Goal: Information Seeking & Learning: Check status

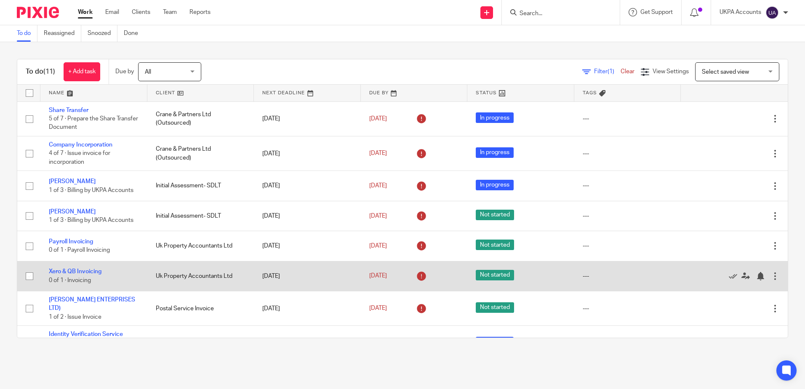
scroll to position [113, 0]
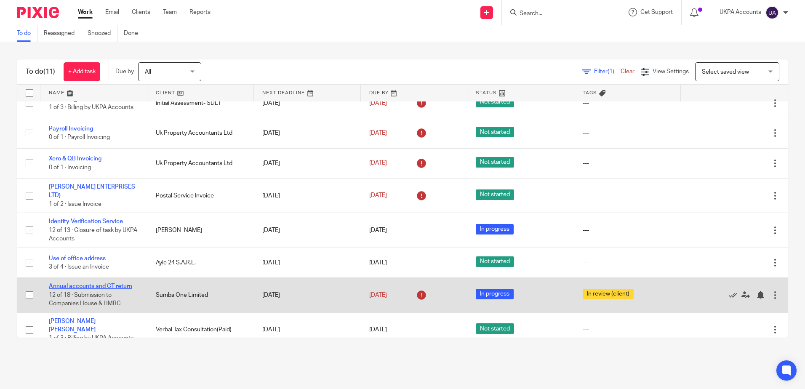
click at [110, 283] on link "Annual accounts and CT return" at bounding box center [90, 286] width 83 height 6
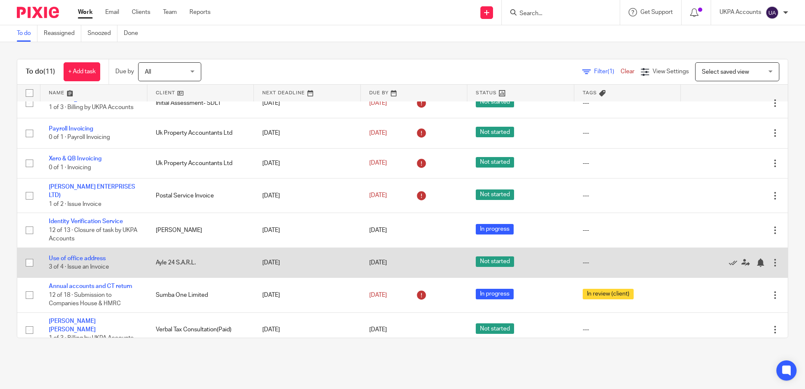
drag, startPoint x: 106, startPoint y: 284, endPoint x: 103, endPoint y: 272, distance: 13.0
click at [106, 284] on link "Annual accounts and CT return" at bounding box center [90, 286] width 83 height 6
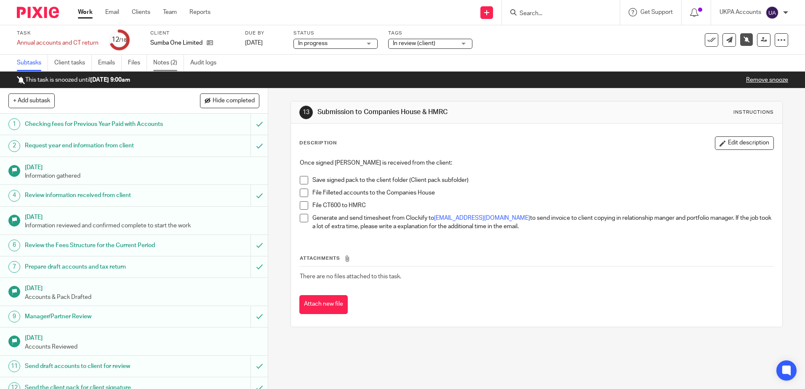
click at [173, 67] on link "Notes (2)" at bounding box center [168, 63] width 31 height 16
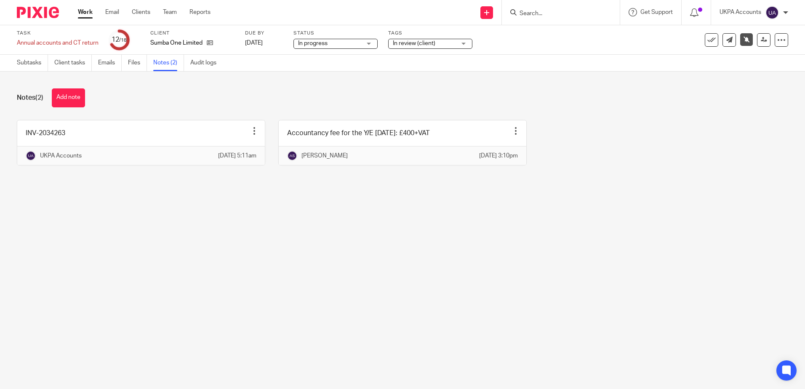
click at [545, 11] on input "Search" at bounding box center [556, 14] width 76 height 8
paste input "Richard Jack Cupid"
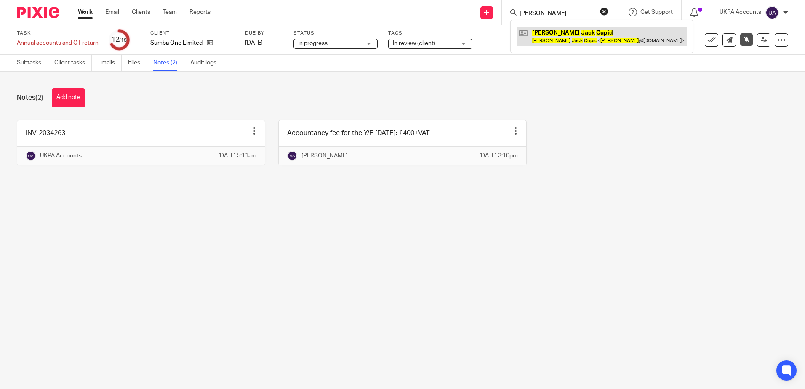
type input "[PERSON_NAME]"
click at [556, 32] on link at bounding box center [602, 36] width 170 height 19
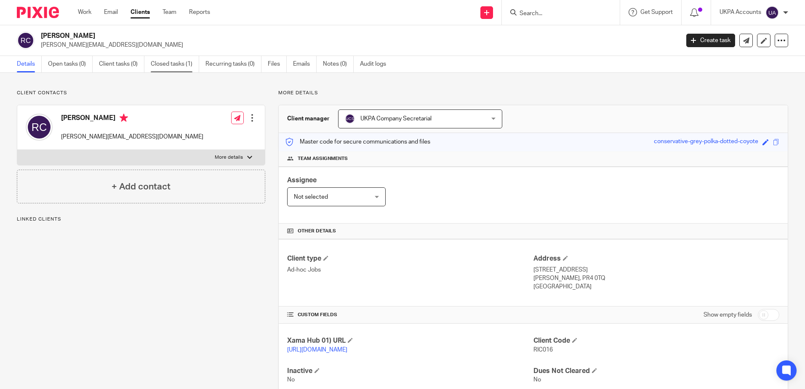
click at [186, 67] on link "Closed tasks (1)" at bounding box center [175, 64] width 48 height 16
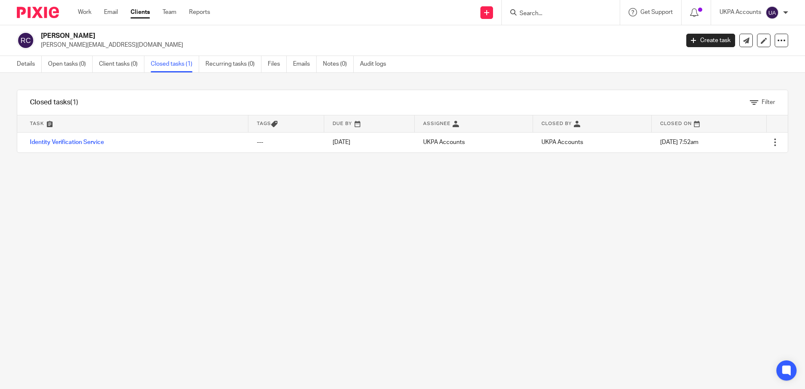
click at [76, 141] on link "Identity Verification Service" at bounding box center [67, 142] width 74 height 6
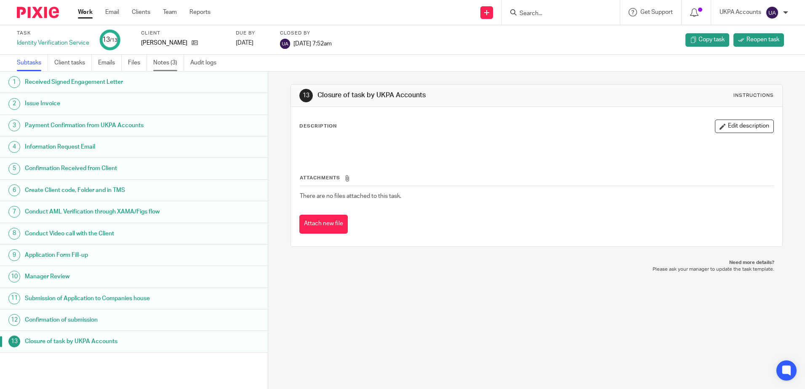
click at [174, 65] on link "Notes (3)" at bounding box center [168, 63] width 31 height 16
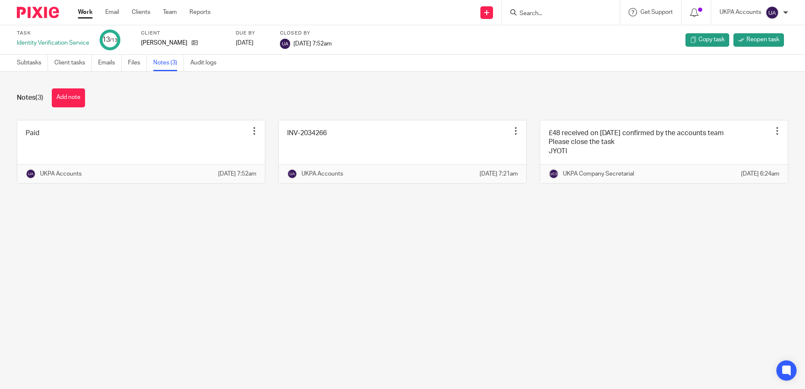
click at [433, 288] on main "Task Identity Verification Service 13 /13 Client Richard Jack Cupid Due by 2025…" at bounding box center [402, 194] width 805 height 389
drag, startPoint x: 301, startPoint y: 282, endPoint x: 299, endPoint y: 277, distance: 5.3
click at [301, 282] on main "Task Identity Verification Service 13 /13 Client Richard Jack Cupid Due by 2025…" at bounding box center [402, 194] width 805 height 389
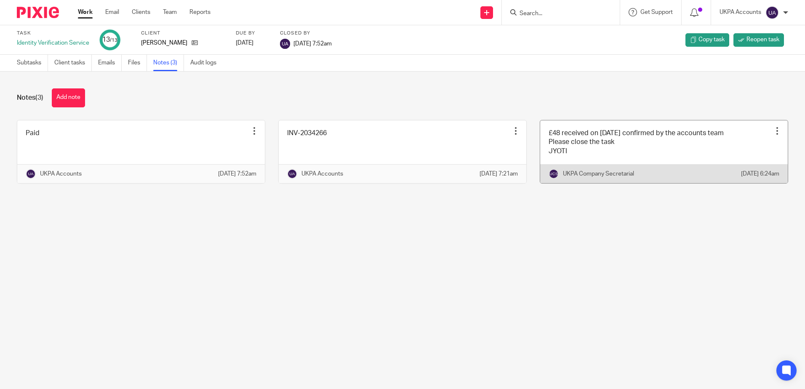
drag, startPoint x: 574, startPoint y: 236, endPoint x: 538, endPoint y: 149, distance: 93.4
click at [574, 236] on main "Task Identity Verification Service 13 /13 Client Richard Jack Cupid Due by 2025…" at bounding box center [402, 194] width 805 height 389
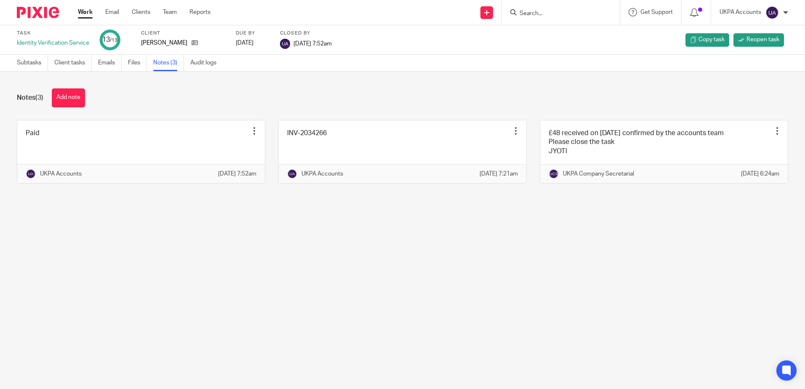
click at [551, 226] on main "Task Identity Verification Service 13 /13 Client Richard Jack Cupid Due by 2025…" at bounding box center [402, 194] width 805 height 389
click at [485, 256] on main "Task Identity Verification Service 13 /13 Client Richard Jack Cupid Due by 2025…" at bounding box center [402, 194] width 805 height 389
click at [486, 224] on main "Task Identity Verification Service 13 /13 Client Richard Jack Cupid Due by 2025…" at bounding box center [402, 194] width 805 height 389
drag, startPoint x: 332, startPoint y: 238, endPoint x: 248, endPoint y: 202, distance: 90.8
click at [331, 238] on main "Task Identity Verification Service 13 /13 Client Richard Jack Cupid Due by 2025…" at bounding box center [402, 194] width 805 height 389
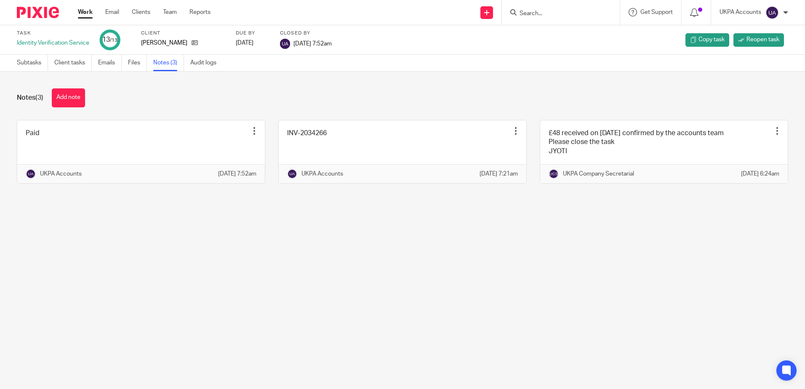
click at [353, 298] on main "Task Identity Verification Service 13 /13 Client Richard Jack Cupid Due by 2025…" at bounding box center [402, 194] width 805 height 389
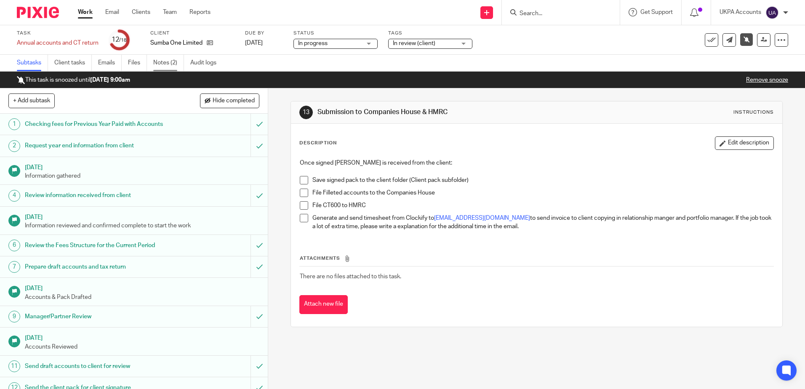
click at [177, 67] on link "Notes (2)" at bounding box center [168, 63] width 31 height 16
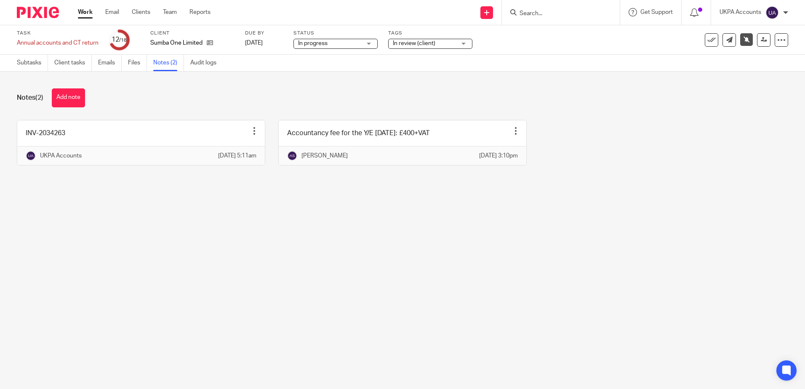
click at [364, 237] on main "Task Annual accounts and CT return Save Annual accounts and CT return 12 /18 Cl…" at bounding box center [402, 194] width 805 height 389
click at [422, 293] on main "Task Annual accounts and CT return Save Annual accounts and CT return 12 /18 Cl…" at bounding box center [402, 194] width 805 height 389
click at [269, 277] on main "Task Annual accounts and CT return Save Annual accounts and CT return 12 /18 Cl…" at bounding box center [402, 194] width 805 height 389
drag, startPoint x: 213, startPoint y: 67, endPoint x: 535, endPoint y: 270, distance: 380.9
click at [212, 67] on link "Audit logs" at bounding box center [206, 63] width 32 height 16
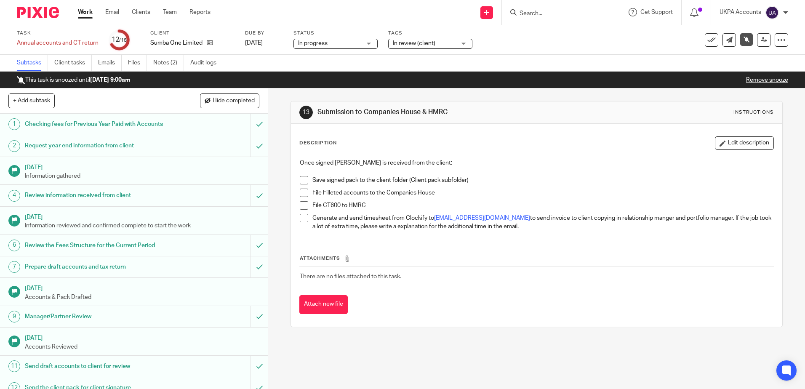
click at [581, 383] on div "13 Submission to Companies House & HMRC Instructions Description Edit descripti…" at bounding box center [536, 238] width 537 height 300
click at [175, 67] on link "Notes (2)" at bounding box center [168, 63] width 31 height 16
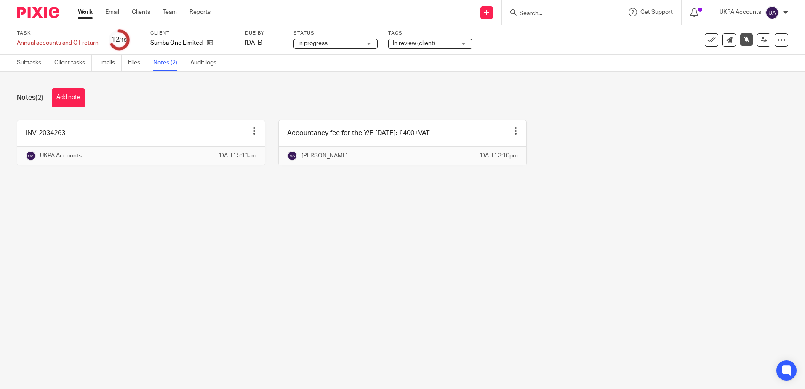
drag, startPoint x: 404, startPoint y: 333, endPoint x: 404, endPoint y: 316, distance: 17.3
click at [403, 333] on main "Task Annual accounts and CT return Save Annual accounts and CT return 12 /18 Cl…" at bounding box center [402, 194] width 805 height 389
click at [132, 306] on main "Task Annual accounts and CT return Save Annual accounts and CT return 12 /18 Cl…" at bounding box center [402, 194] width 805 height 389
click at [221, 268] on main "Task Annual accounts and CT return Save Annual accounts and CT return 12 /18 Cl…" at bounding box center [402, 194] width 805 height 389
click at [415, 226] on main "Task Annual accounts and CT return Save Annual accounts and CT return 12 /18 Cl…" at bounding box center [402, 194] width 805 height 389
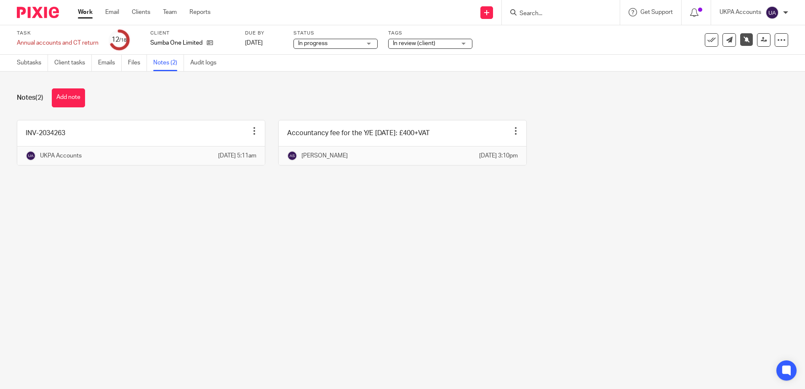
drag, startPoint x: 234, startPoint y: 295, endPoint x: 175, endPoint y: 184, distance: 125.4
click at [234, 294] on main "Task Annual accounts and CT return Save Annual accounts and CT return 12 /18 Cl…" at bounding box center [402, 194] width 805 height 389
drag, startPoint x: 281, startPoint y: 239, endPoint x: 274, endPoint y: 229, distance: 11.9
click at [281, 239] on main "Task Annual accounts and CT return Save Annual accounts and CT return 12 /18 Cl…" at bounding box center [402, 194] width 805 height 389
click at [286, 227] on main "Task Annual accounts and CT return Save Annual accounts and CT return 12 /18 Cl…" at bounding box center [402, 194] width 805 height 389
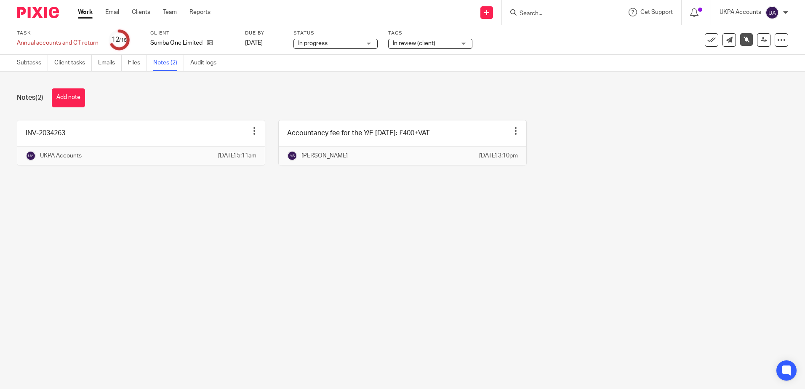
click at [409, 279] on main "Task Annual accounts and CT return Save Annual accounts and CT return 12 /18 Cl…" at bounding box center [402, 194] width 805 height 389
click at [442, 268] on main "Task Annual accounts and CT return Save Annual accounts and CT return 12 /18 Cl…" at bounding box center [402, 194] width 805 height 389
drag, startPoint x: 39, startPoint y: 64, endPoint x: 124, endPoint y: 102, distance: 93.4
click at [39, 64] on link "Subtasks" at bounding box center [32, 63] width 31 height 16
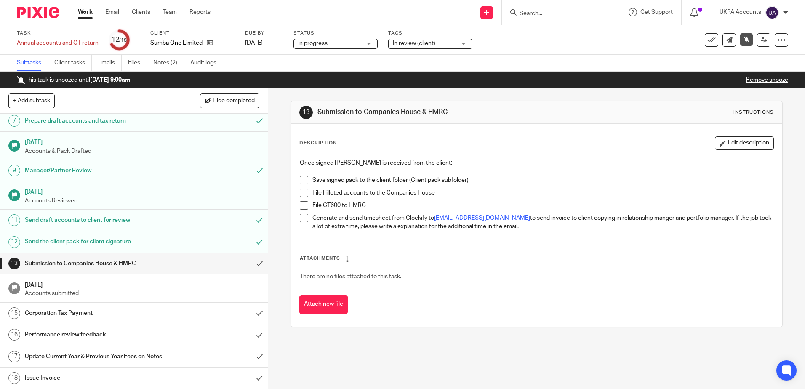
scroll to position [146, 0]
click at [168, 64] on link "Notes (2)" at bounding box center [168, 63] width 31 height 16
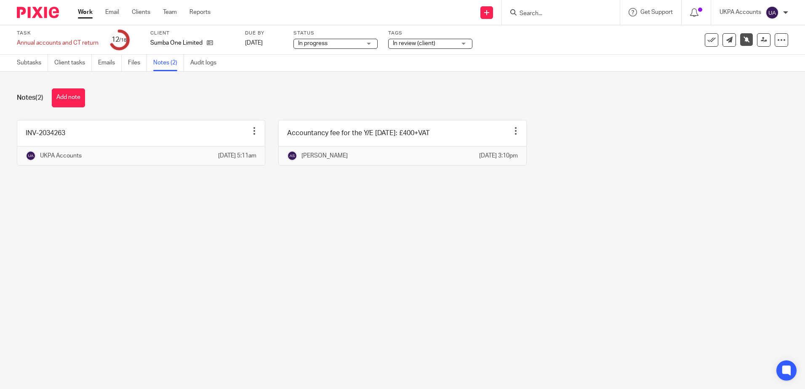
click at [206, 283] on main "Task Annual accounts and CT return Save Annual accounts and CT return 12 /18 Cl…" at bounding box center [402, 194] width 805 height 389
click at [146, 248] on main "Task Annual accounts and CT return Save Annual accounts and CT return 12 /18 Cl…" at bounding box center [402, 194] width 805 height 389
click at [165, 287] on main "Task Annual accounts and CT return Save Annual accounts and CT return 12 /18 Cl…" at bounding box center [402, 194] width 805 height 389
click at [235, 296] on main "Task Annual accounts and CT return Save Annual accounts and CT return 12 /18 Cl…" at bounding box center [402, 194] width 805 height 389
click at [169, 287] on main "Task Annual accounts and CT return Save Annual accounts and CT return 12 /18 Cl…" at bounding box center [402, 194] width 805 height 389
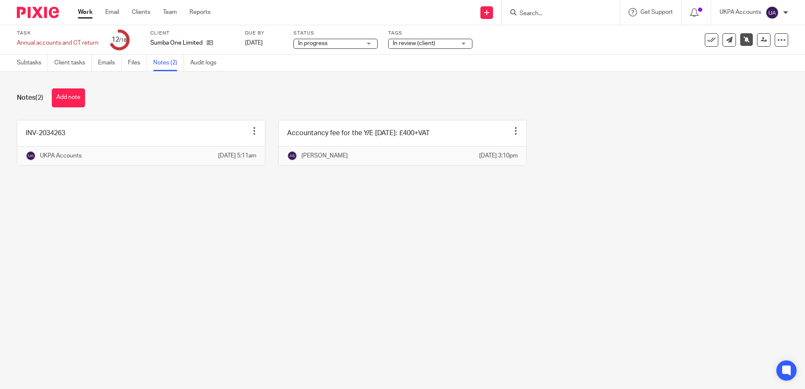
click at [451, 307] on main "Task Annual accounts and CT return Save Annual accounts and CT return 12 /18 Cl…" at bounding box center [402, 194] width 805 height 389
click at [642, 223] on main "Task Annual accounts and CT return Save Annual accounts and CT return 12 /18 Cl…" at bounding box center [402, 194] width 805 height 389
click at [539, 225] on main "Task Annual accounts and CT return Save Annual accounts and CT return 12 /18 Cl…" at bounding box center [402, 194] width 805 height 389
click at [540, 254] on main "Task Annual accounts and CT return Save Annual accounts and CT return 12 /18 Cl…" at bounding box center [402, 194] width 805 height 389
click at [589, 244] on main "Task Annual accounts and CT return Save Annual accounts and CT return 12 /18 Cl…" at bounding box center [402, 194] width 805 height 389
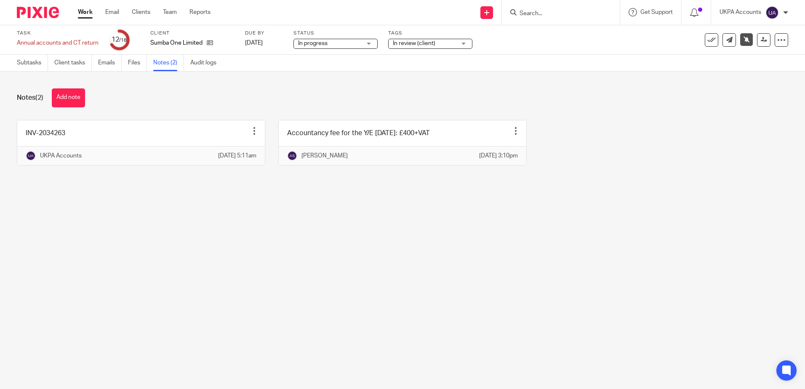
click at [603, 234] on main "Task Annual accounts and CT return Save Annual accounts and CT return 12 /18 Cl…" at bounding box center [402, 194] width 805 height 389
click at [573, 218] on main "Task Annual accounts and CT return Save Annual accounts and CT return 12 /18 Cl…" at bounding box center [402, 194] width 805 height 389
click at [504, 282] on main "Task Annual accounts and CT return Save Annual accounts and CT return 12 /18 Cl…" at bounding box center [402, 194] width 805 height 389
click at [478, 273] on main "Task Annual accounts and CT return Save Annual accounts and CT return 12 /18 Cl…" at bounding box center [402, 194] width 805 height 389
drag, startPoint x: 293, startPoint y: 242, endPoint x: 269, endPoint y: 225, distance: 30.1
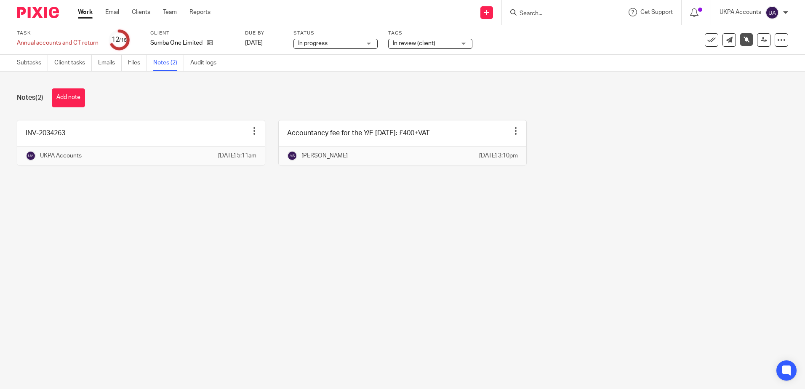
click at [293, 242] on main "Task Annual accounts and CT return Save Annual accounts and CT return 12 /18 Cl…" at bounding box center [402, 194] width 805 height 389
click at [552, 13] on input "Search" at bounding box center [556, 14] width 76 height 8
paste input "Betteridge Properties Residential Ltd"
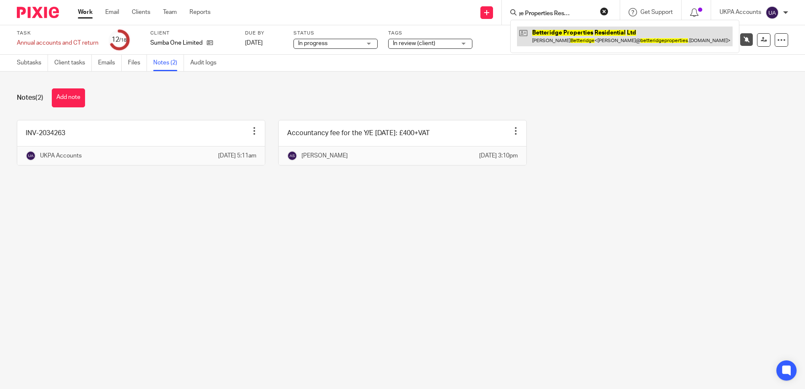
type input "Betteridge Properties Residential Ltd"
click at [571, 34] on link at bounding box center [624, 36] width 215 height 19
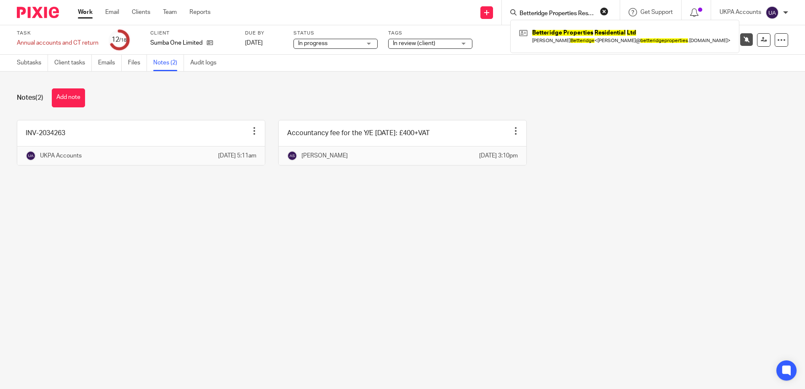
drag, startPoint x: 218, startPoint y: 297, endPoint x: 198, endPoint y: 190, distance: 108.7
click at [218, 296] on main "Task Annual accounts and CT return Save Annual accounts and CT return 12 /18 Cl…" at bounding box center [402, 194] width 805 height 389
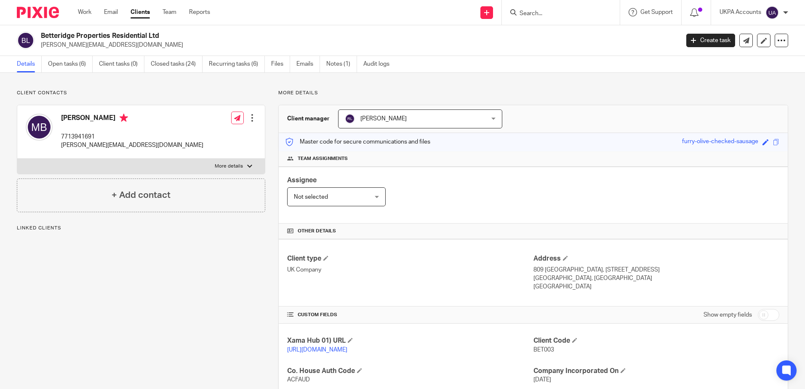
drag, startPoint x: 73, startPoint y: 65, endPoint x: 155, endPoint y: 124, distance: 101.3
click at [74, 65] on link "Open tasks (6)" at bounding box center [70, 64] width 45 height 16
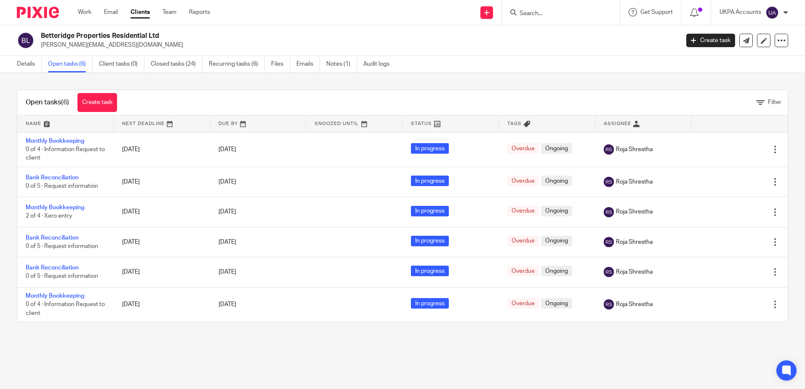
click at [424, 363] on main "Betteridge Properties Residential Ltd [PERSON_NAME][EMAIL_ADDRESS][DOMAIN_NAME]…" at bounding box center [402, 194] width 805 height 389
click at [181, 66] on link "Closed tasks (24)" at bounding box center [177, 64] width 52 height 16
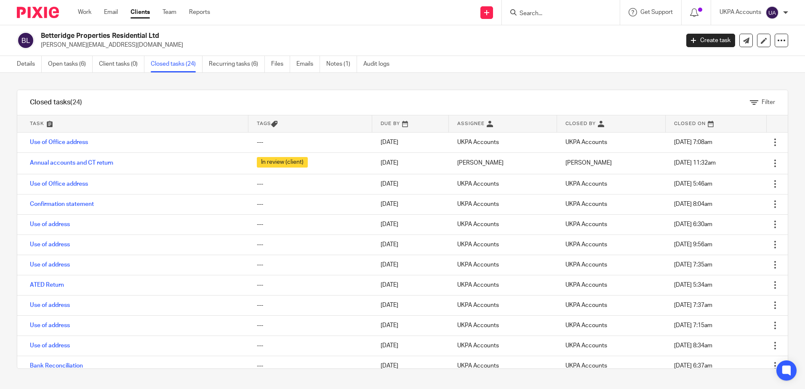
drag, startPoint x: 235, startPoint y: 85, endPoint x: 238, endPoint y: 88, distance: 4.8
click at [236, 85] on div "Filter tasks Only show tasks matching all of these conditions 1 Task name Is Is…" at bounding box center [402, 231] width 805 height 316
click at [64, 66] on link "Open tasks (6)" at bounding box center [70, 64] width 45 height 16
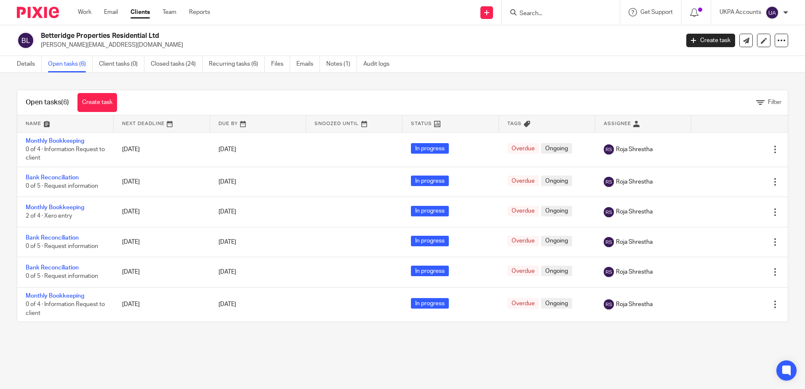
drag, startPoint x: 0, startPoint y: 0, endPoint x: 520, endPoint y: 325, distance: 613.1
click at [542, 348] on main "Betteridge Properties Residential Ltd [PERSON_NAME][EMAIL_ADDRESS][DOMAIN_NAME]…" at bounding box center [402, 194] width 805 height 389
click at [286, 85] on div "Open tasks (6) Create task Filter Name Next Deadline Due By Snoozed Until Statu…" at bounding box center [402, 206] width 805 height 266
click at [562, 13] on input "Search" at bounding box center [556, 14] width 76 height 8
type input "confirmat"
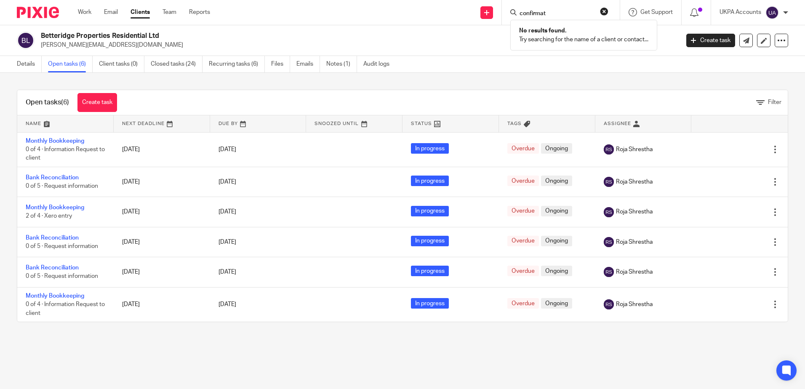
drag, startPoint x: 558, startPoint y: 16, endPoint x: 279, endPoint y: -5, distance: 279.0
click at [279, 0] on html "Work Email Clients Team Reports Work Email Clients Team Reports Settings Send n…" at bounding box center [402, 194] width 805 height 389
click at [489, 81] on div "Open tasks (6) Create task Filter Name Next Deadline Due By Snoozed Until Statu…" at bounding box center [402, 206] width 805 height 266
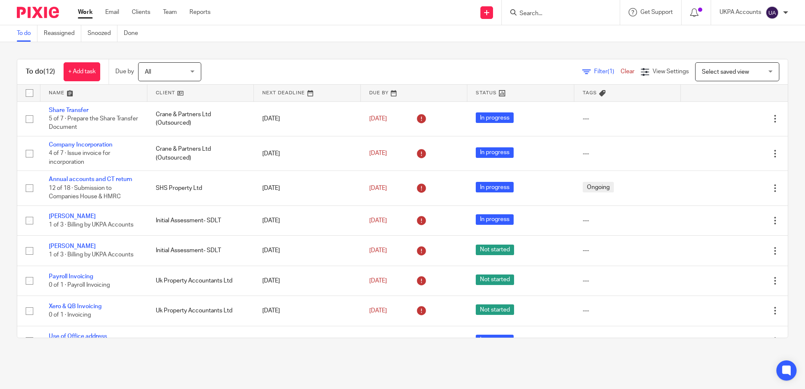
click at [356, 48] on div "To do (12) + Add task Due by All All Today Tomorrow This week Next week This mo…" at bounding box center [402, 198] width 805 height 313
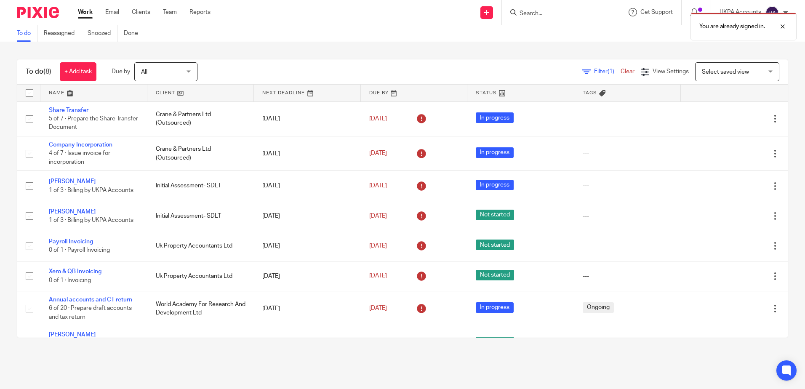
click at [554, 55] on div "To do (8) + Add task Due by All All [DATE] [DATE] This week Next week This mont…" at bounding box center [402, 198] width 805 height 313
click at [780, 27] on div at bounding box center [776, 26] width 23 height 10
click at [784, 13] on div at bounding box center [785, 12] width 5 height 5
click at [642, 47] on div "To do (8) + Add task Due by All All Today Tomorrow This week Next week This mon…" at bounding box center [402, 198] width 805 height 313
click at [432, 48] on div "To do (8) + Add task Due by All All Today Tomorrow This week Next week This mon…" at bounding box center [402, 198] width 805 height 313
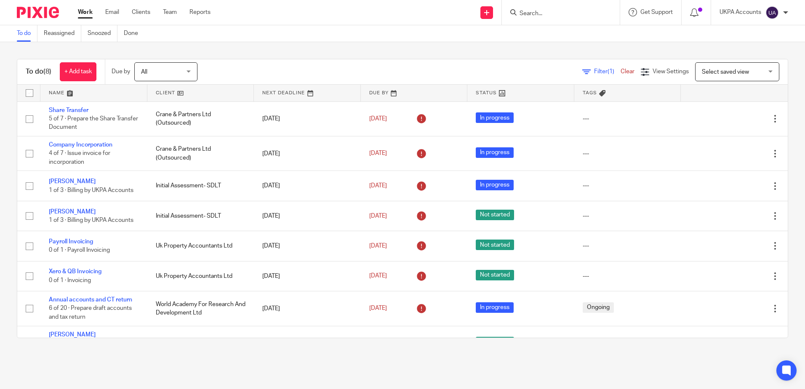
click at [483, 48] on div "To do (8) + Add task Due by All All Today Tomorrow This week Next week This mon…" at bounding box center [402, 198] width 805 height 313
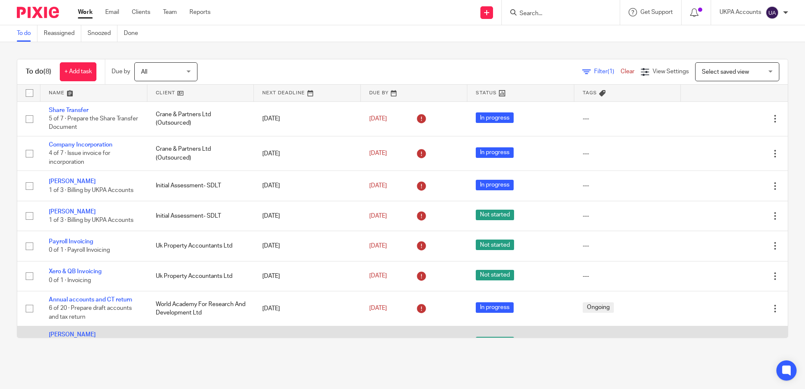
drag, startPoint x: 607, startPoint y: 367, endPoint x: 643, endPoint y: 336, distance: 47.4
click at [607, 367] on main "To do Reassigned Snoozed Done To do (8) + Add task Due by All All Today Tomorro…" at bounding box center [402, 194] width 805 height 389
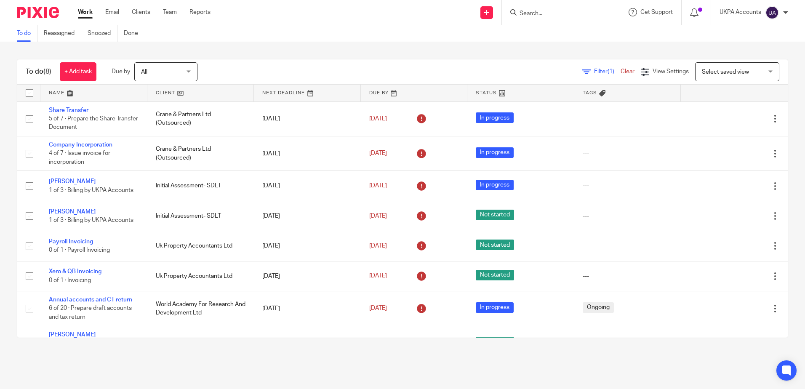
drag, startPoint x: 471, startPoint y: 50, endPoint x: 508, endPoint y: 61, distance: 37.7
click at [471, 50] on div "To do (8) + Add task Due by All All Today Tomorrow This week Next week This mon…" at bounding box center [402, 198] width 805 height 313
click at [555, 13] on input "Search" at bounding box center [556, 14] width 76 height 8
click at [109, 37] on link "Snoozed" at bounding box center [103, 33] width 30 height 16
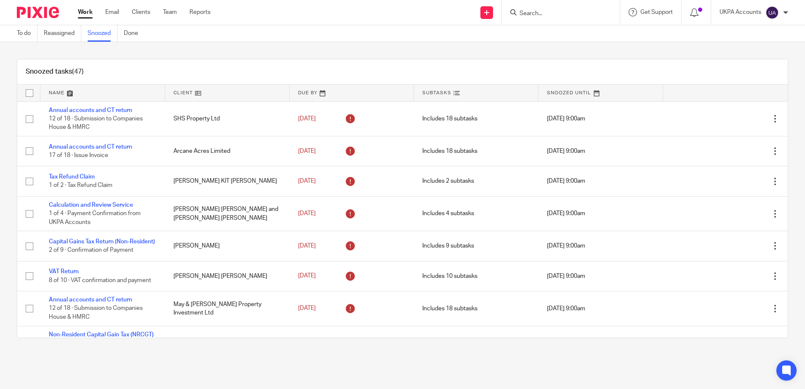
click at [492, 57] on div "Snoozed tasks (47) Name Client Due By Subtasks Snoozed Until Annual accounts an…" at bounding box center [402, 198] width 805 height 313
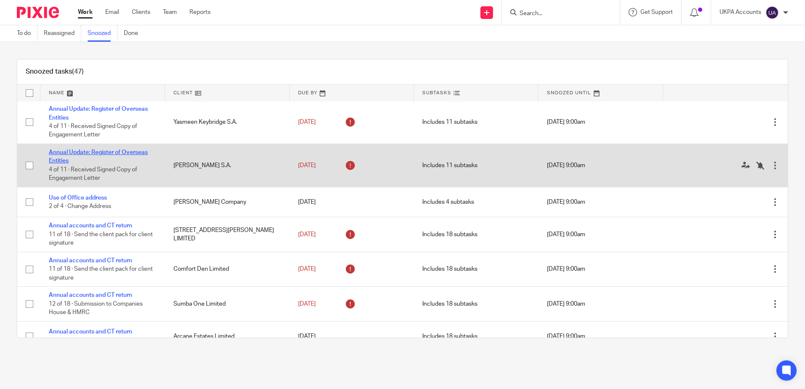
click at [112, 161] on link "Annual Update: Register of Overseas Entities" at bounding box center [98, 156] width 99 height 14
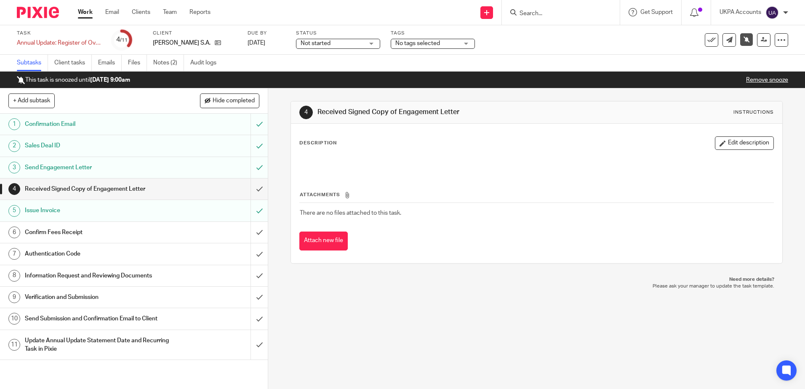
click at [485, 335] on div "4 Received Signed Copy of Engagement Letter Instructions Description Edit descr…" at bounding box center [536, 238] width 537 height 300
drag, startPoint x: 368, startPoint y: 337, endPoint x: 384, endPoint y: 338, distance: 16.4
click at [368, 337] on div "4 Received Signed Copy of Engagement Letter Instructions Description Edit descr…" at bounding box center [536, 238] width 537 height 300
click at [177, 64] on link "Notes (2)" at bounding box center [168, 63] width 31 height 16
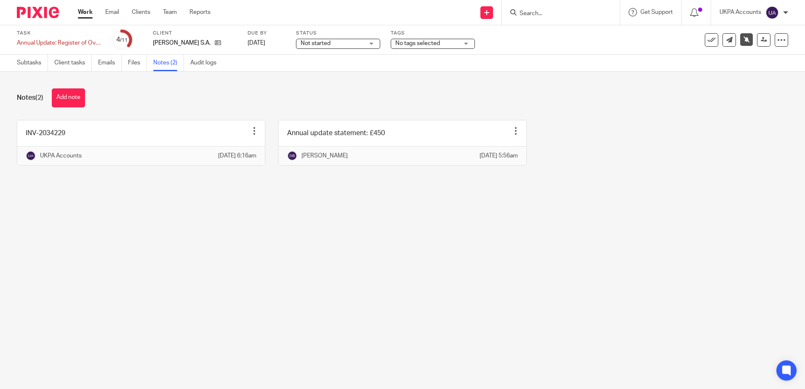
click at [265, 263] on main "Task Annual Update: Register of Overseas Entities Save Annual Update: Register …" at bounding box center [402, 194] width 805 height 389
drag, startPoint x: 275, startPoint y: 260, endPoint x: 66, endPoint y: 15, distance: 322.1
click at [274, 260] on main "Task Annual Update: Register of Overseas Entities Save Annual Update: Register …" at bounding box center [402, 194] width 805 height 389
click at [222, 235] on main "Task Annual Update: Register of Overseas Entities Save Annual Update: Register …" at bounding box center [402, 194] width 805 height 389
drag, startPoint x: 611, startPoint y: 295, endPoint x: 611, endPoint y: 290, distance: 5.5
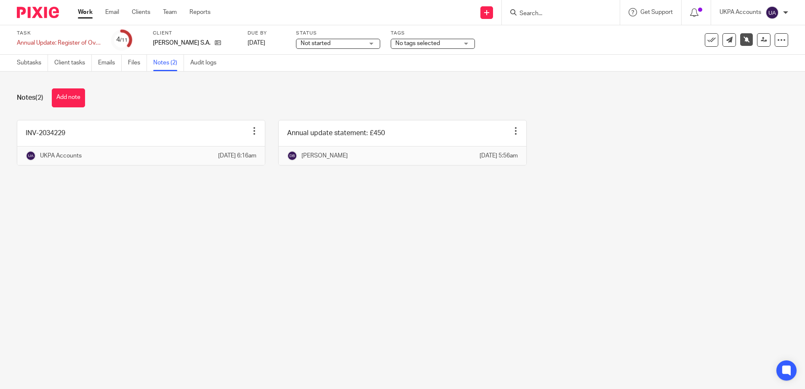
click at [613, 295] on main "Task Annual Update: Register of Overseas Entities Save Annual Update: Register …" at bounding box center [402, 194] width 805 height 389
click at [35, 43] on div "Annual Update: Register of Overseas Entities Save Annual Update: Register of Ov…" at bounding box center [59, 43] width 84 height 8
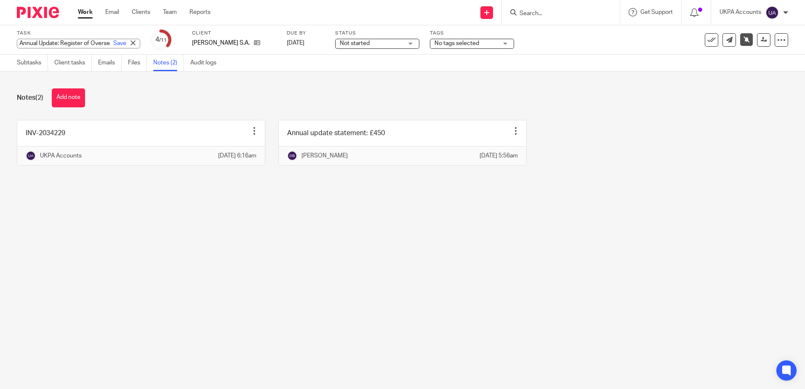
scroll to position [0, 46]
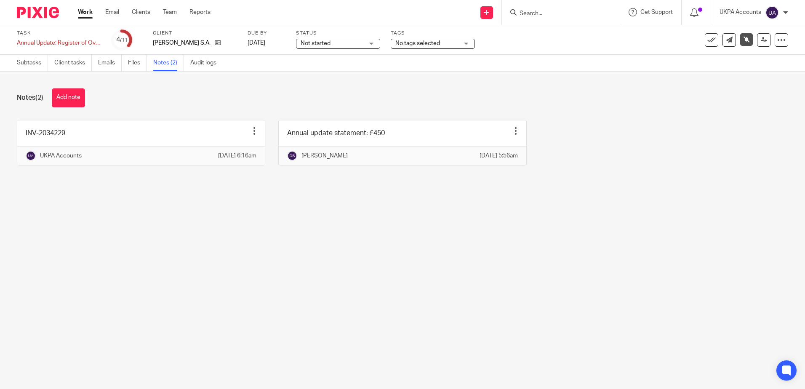
click at [348, 302] on main "Task Annual Update: Register of Overseas Entities Save Annual Update: Register …" at bounding box center [402, 194] width 805 height 389
drag, startPoint x: 551, startPoint y: 255, endPoint x: 555, endPoint y: 19, distance: 236.1
click at [551, 255] on main "Task Annual Update: Register of Overseas Entities Save Annual Update: Register …" at bounding box center [402, 194] width 805 height 389
click at [571, 277] on main "Task Annual Update: Register of Overseas Entities Save Annual Update: Register …" at bounding box center [402, 194] width 805 height 389
click at [760, 41] on icon at bounding box center [763, 40] width 6 height 6
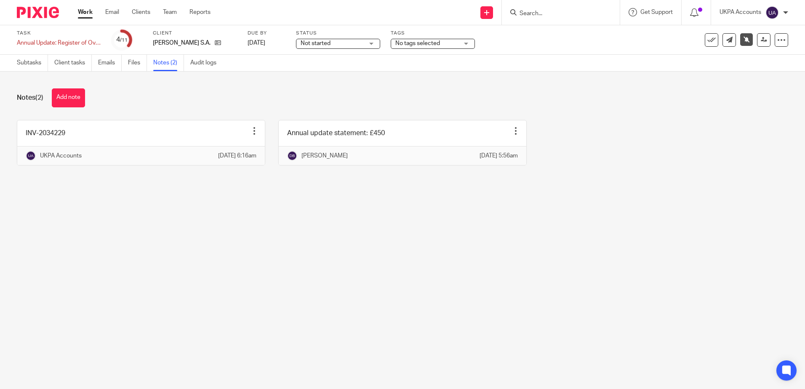
click at [603, 234] on main "Task Annual Update: Register of Overseas Entities Save Annual Update: Register …" at bounding box center [402, 194] width 805 height 389
click at [330, 281] on main "Task Annual Update: Register of Overseas Entities Save Annual Update: Register …" at bounding box center [402, 194] width 805 height 389
click at [715, 174] on div "INV-2034229 Edit note Delete note UKPA Accounts 23 Sep 2025 6:16am Annual updat…" at bounding box center [396, 149] width 784 height 58
click at [702, 190] on div "Notes (2) Add note INV-2034229 Edit note Delete note UKPA Accounts 23 Sep 2025 …" at bounding box center [402, 133] width 805 height 123
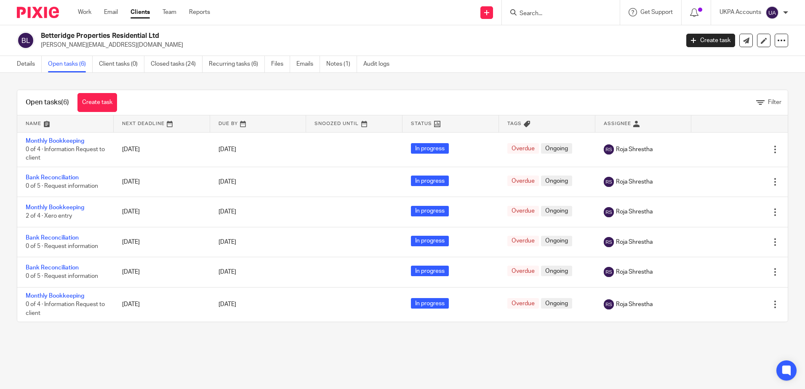
click at [249, 355] on main "Betteridge Properties Residential Ltd matthew@betteridgeproperties.co.uk Create…" at bounding box center [402, 194] width 805 height 389
click at [365, 328] on div "Open tasks (6) Create task Filter Name Next Deadline Due By Snoozed Until Statu…" at bounding box center [402, 206] width 805 height 266
click at [393, 344] on main "Betteridge Properties Residential Ltd matthew@betteridgeproperties.co.uk Create…" at bounding box center [402, 194] width 805 height 389
click at [325, 84] on div "Open tasks (6) Create task Filter Name Next Deadline Due By Snoozed Until Statu…" at bounding box center [402, 206] width 805 height 266
click at [523, 341] on main "Betteridge Properties Residential Ltd matthew@betteridgeproperties.co.uk Create…" at bounding box center [402, 194] width 805 height 389
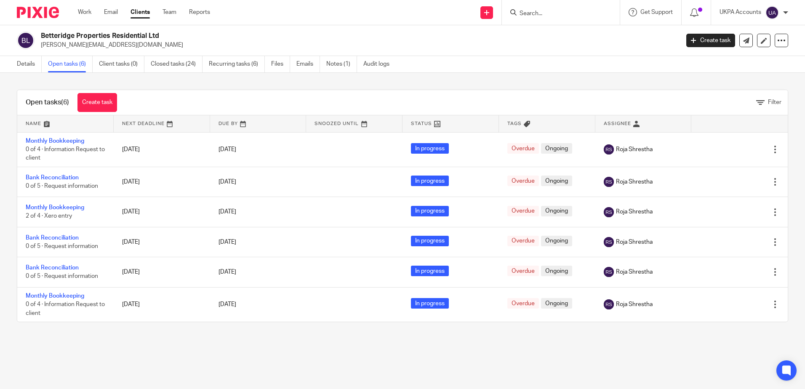
drag, startPoint x: 406, startPoint y: 346, endPoint x: 400, endPoint y: 335, distance: 12.6
click at [406, 346] on main "Betteridge Properties Residential Ltd matthew@betteridgeproperties.co.uk Create…" at bounding box center [402, 194] width 805 height 389
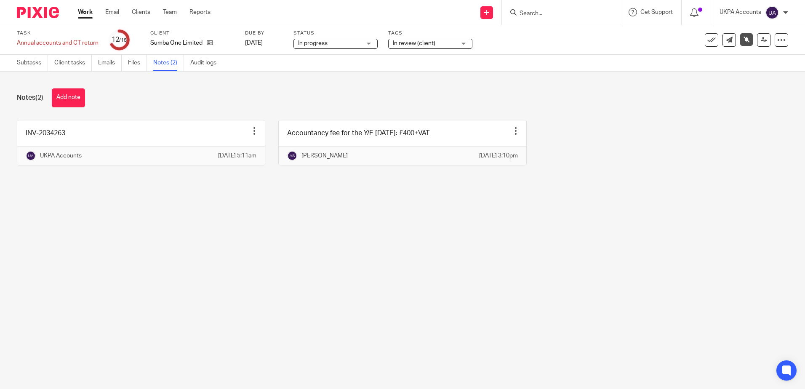
drag, startPoint x: 394, startPoint y: 262, endPoint x: 391, endPoint y: 258, distance: 4.8
click at [394, 262] on main "Task Annual accounts and CT return Save Annual accounts and CT return 12 /18 Cl…" at bounding box center [402, 194] width 805 height 389
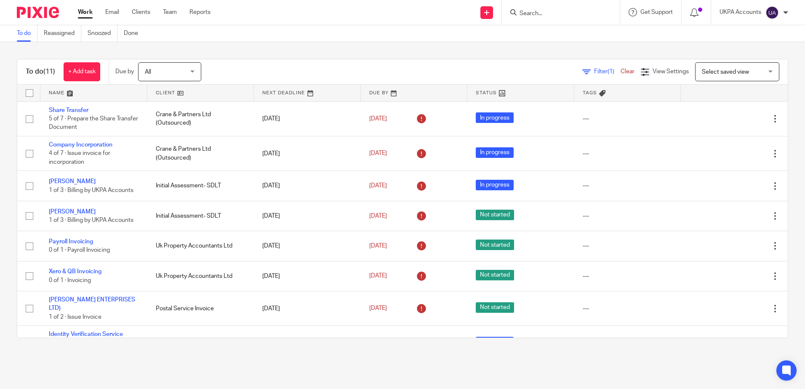
drag, startPoint x: 578, startPoint y: 367, endPoint x: 584, endPoint y: 367, distance: 5.5
click at [582, 367] on main "To do Reassigned Snoozed Done To do (11) + Add task Due by All All [DATE] [DATE…" at bounding box center [402, 194] width 805 height 389
drag, startPoint x: 433, startPoint y: 44, endPoint x: 436, endPoint y: 15, distance: 28.8
click at [433, 43] on div "To do (11) + Add task Due by All All [DATE] [DATE] This week Next week This mon…" at bounding box center [402, 198] width 805 height 313
